Goal: Task Accomplishment & Management: Complete application form

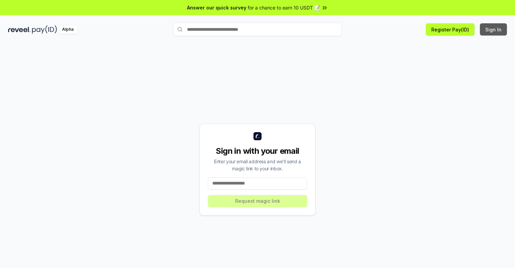
click at [494, 29] on button "Sign In" at bounding box center [493, 29] width 27 height 12
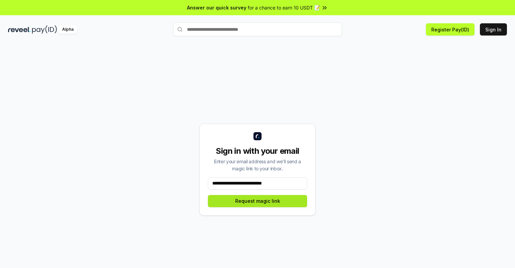
type input "**********"
click at [257, 200] on button "Request magic link" at bounding box center [257, 201] width 99 height 12
